Goal: Find specific page/section: Find specific page/section

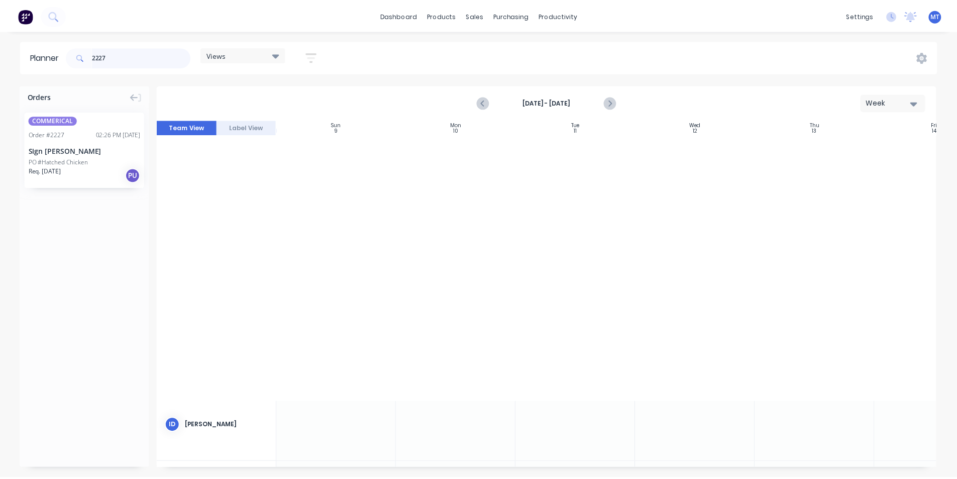
scroll to position [472, 72]
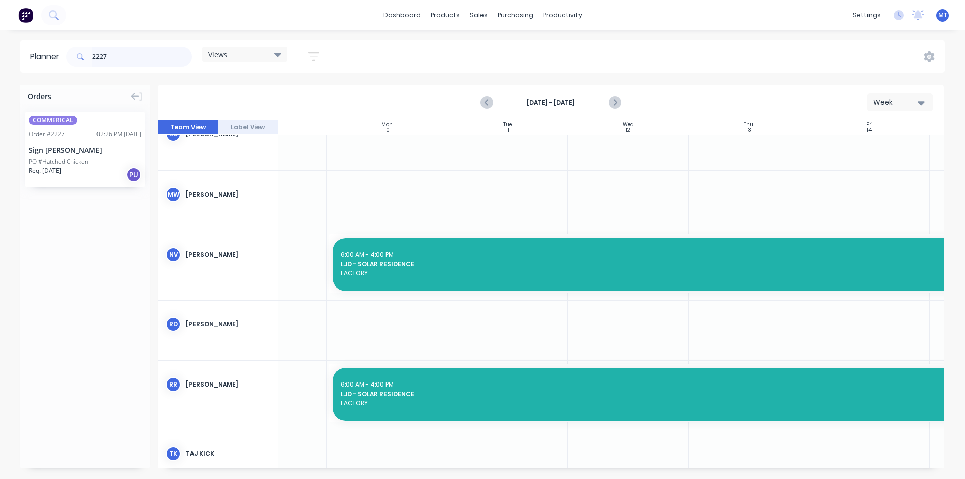
click at [133, 58] on input "2227" at bounding box center [142, 57] width 100 height 20
type input "2"
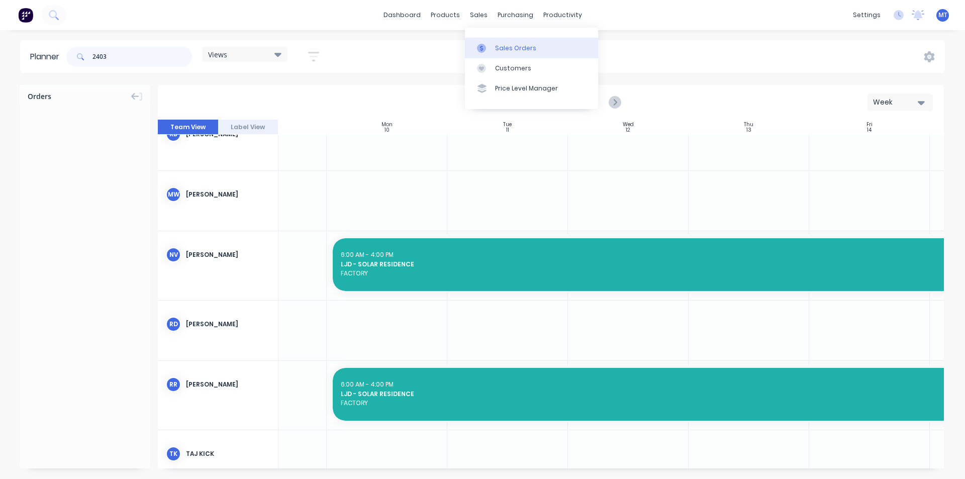
type input "2403"
click at [519, 50] on div "Sales Orders" at bounding box center [515, 48] width 41 height 9
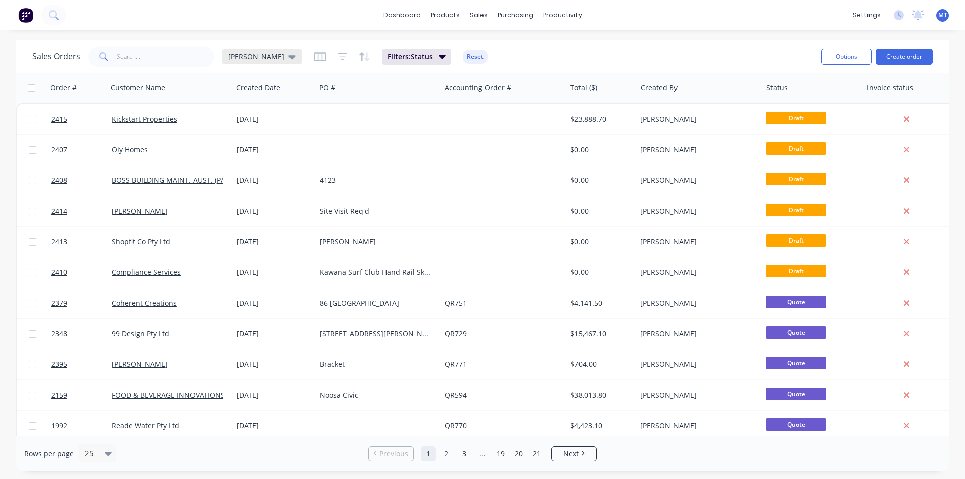
click at [289, 54] on icon at bounding box center [292, 56] width 7 height 11
click at [167, 58] on input "text" at bounding box center [166, 57] width 98 height 20
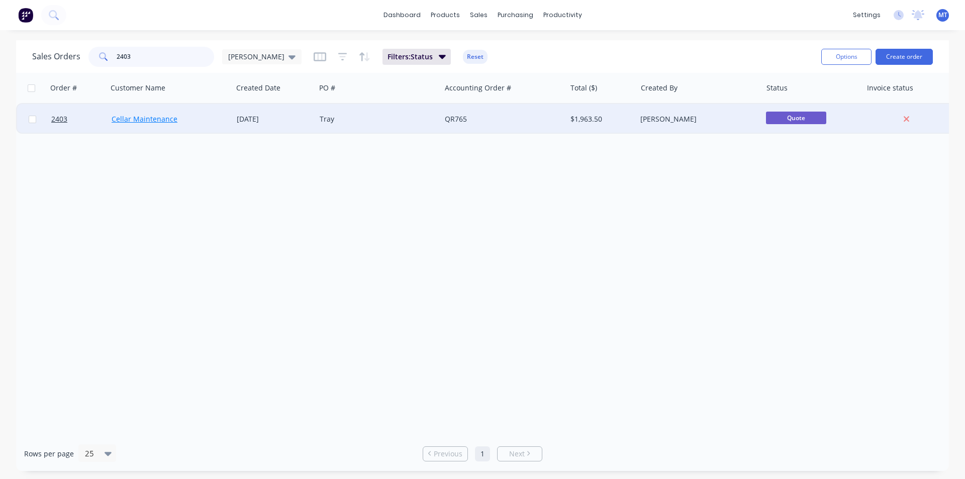
type input "2403"
click at [164, 116] on link "Cellar Maintenance" at bounding box center [145, 119] width 66 height 10
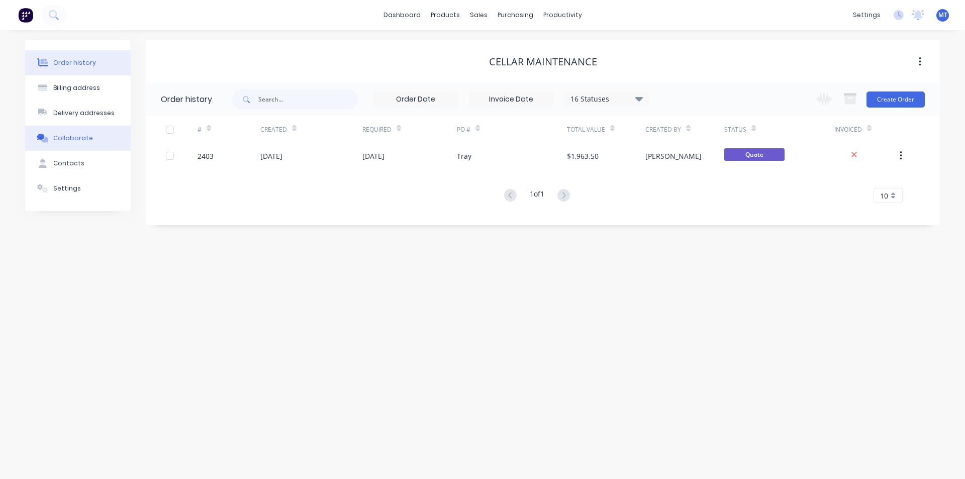
click at [84, 137] on div "Collaborate" at bounding box center [73, 138] width 40 height 9
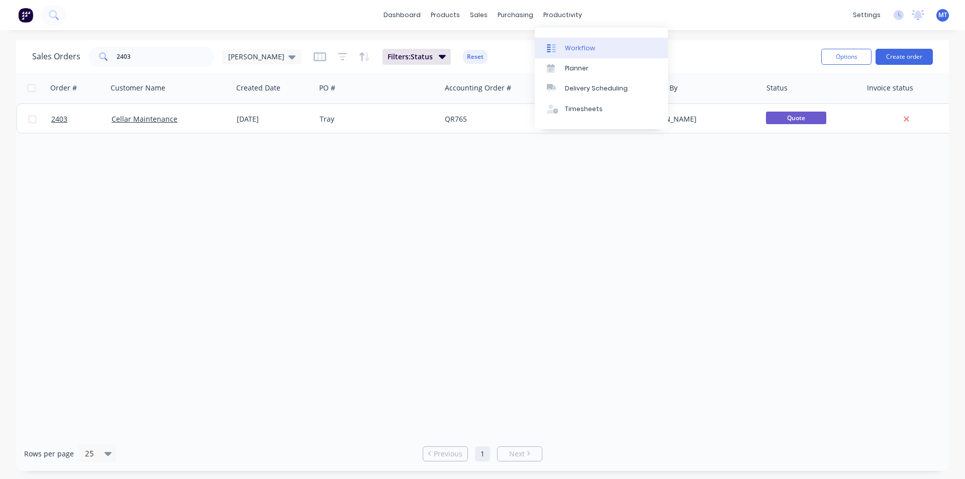
click at [591, 48] on div "Workflow" at bounding box center [580, 48] width 30 height 9
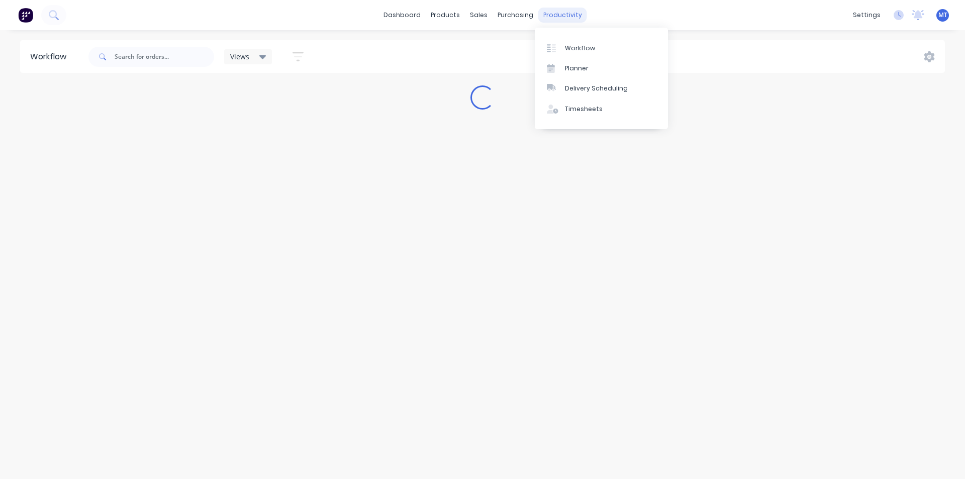
click at [557, 15] on div "productivity" at bounding box center [562, 15] width 49 height 15
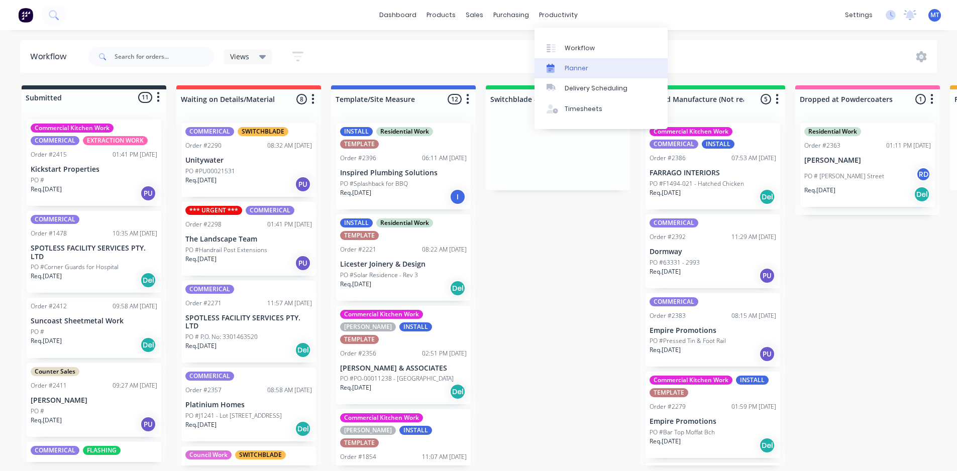
click at [577, 71] on div "Planner" at bounding box center [577, 68] width 24 height 9
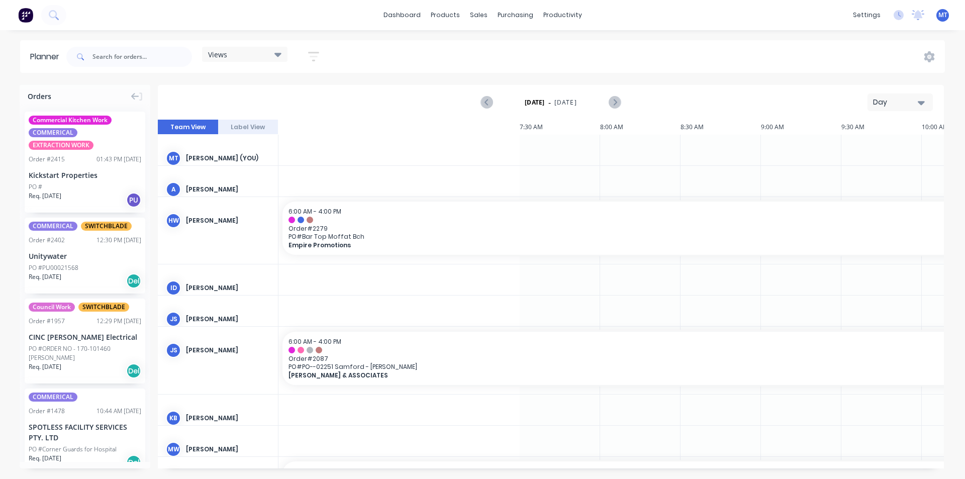
scroll to position [0, 947]
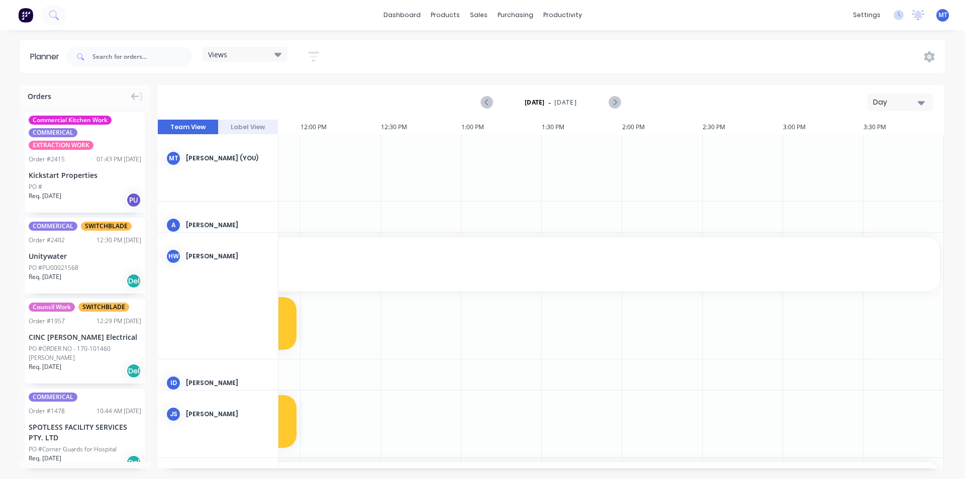
click at [922, 104] on icon "button" at bounding box center [921, 103] width 7 height 4
click at [911, 150] on div "Week" at bounding box center [882, 149] width 100 height 20
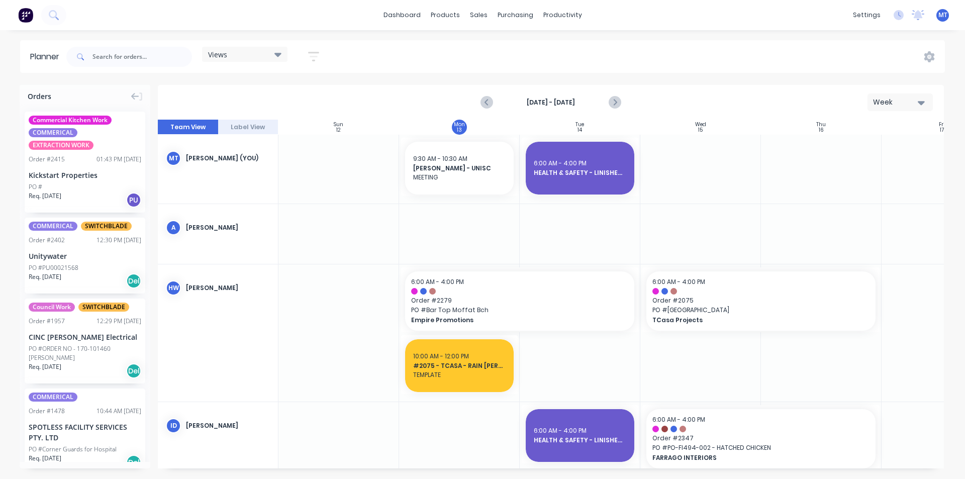
scroll to position [0, 1]
click at [503, 50] on div "Sales Orders" at bounding box center [515, 48] width 41 height 9
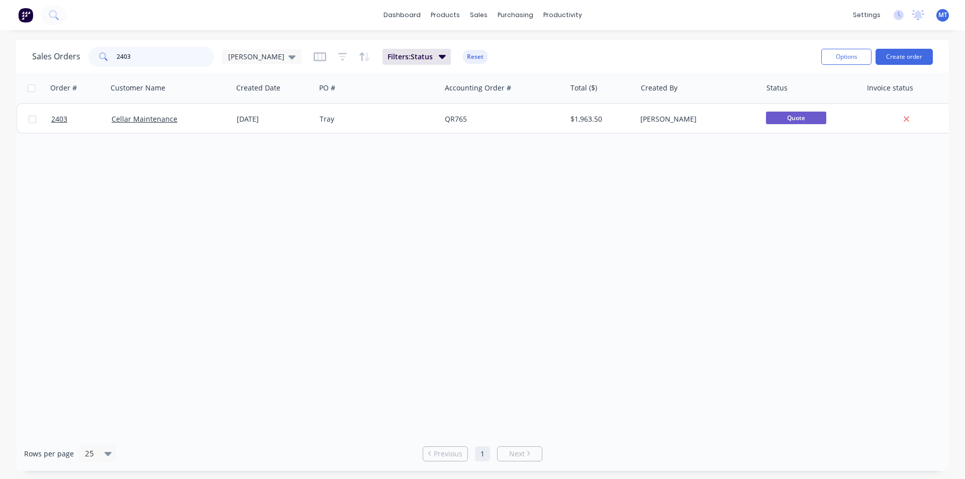
click at [148, 59] on input "2403" at bounding box center [166, 57] width 98 height 20
type input "2"
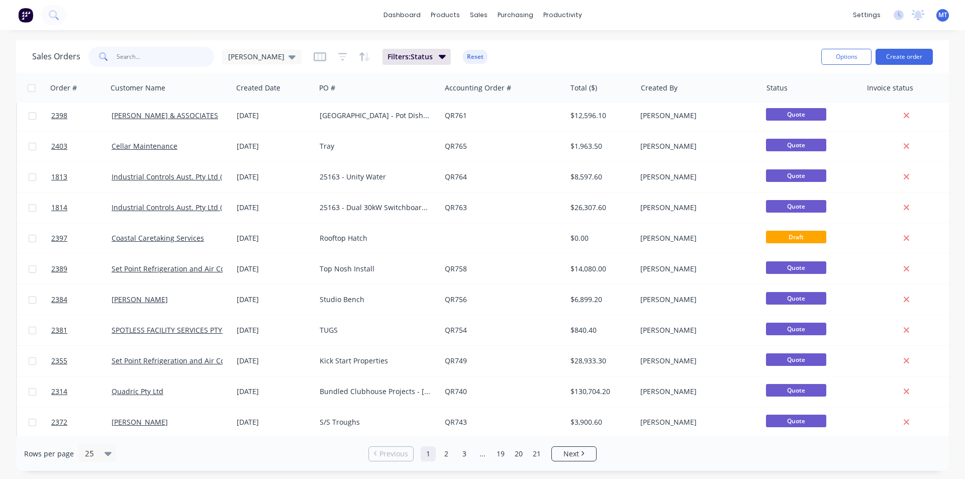
scroll to position [438, 0]
